Goal: Task Accomplishment & Management: Manage account settings

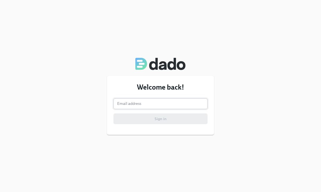
click at [161, 103] on input "email" at bounding box center [161, 103] width 94 height 11
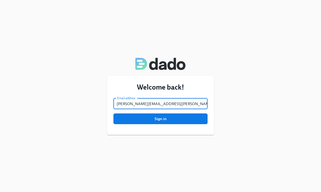
type input "andrew.lewis@charliehealth.com"
click at [114, 113] on button "Sign in" at bounding box center [161, 118] width 94 height 11
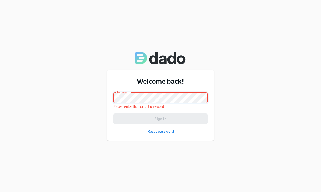
click at [172, 132] on span "Reset password" at bounding box center [161, 131] width 27 height 5
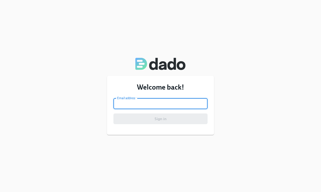
click at [178, 102] on input "email" at bounding box center [161, 103] width 94 height 11
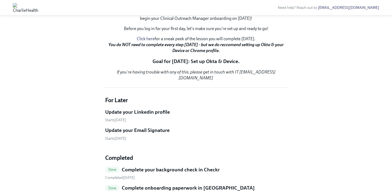
scroll to position [94, 0]
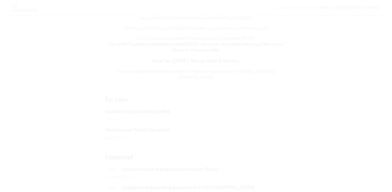
click at [316, 97] on button "Unzoom image" at bounding box center [196, 96] width 392 height 192
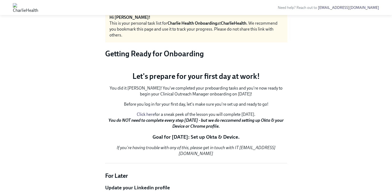
scroll to position [0, 0]
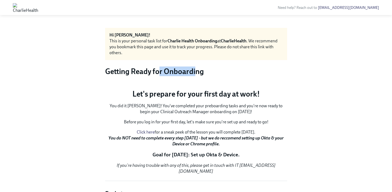
drag, startPoint x: 194, startPoint y: 73, endPoint x: 160, endPoint y: 70, distance: 34.4
click at [160, 70] on h3 "Getting Ready for Onboarding" at bounding box center [196, 71] width 182 height 10
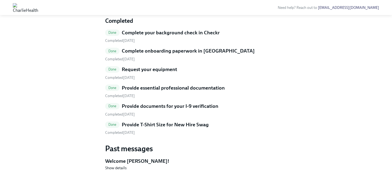
scroll to position [292, 0]
click at [139, 161] on h5 "Welcome Andrew!" at bounding box center [196, 160] width 182 height 7
click at [117, 167] on span "Show details" at bounding box center [115, 167] width 21 height 5
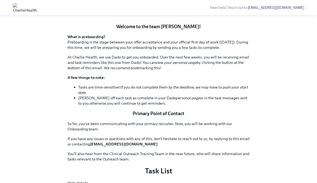
scroll to position [418, 0]
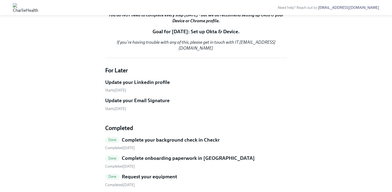
scroll to position [122, 0]
